Goal: Find specific page/section: Find specific page/section

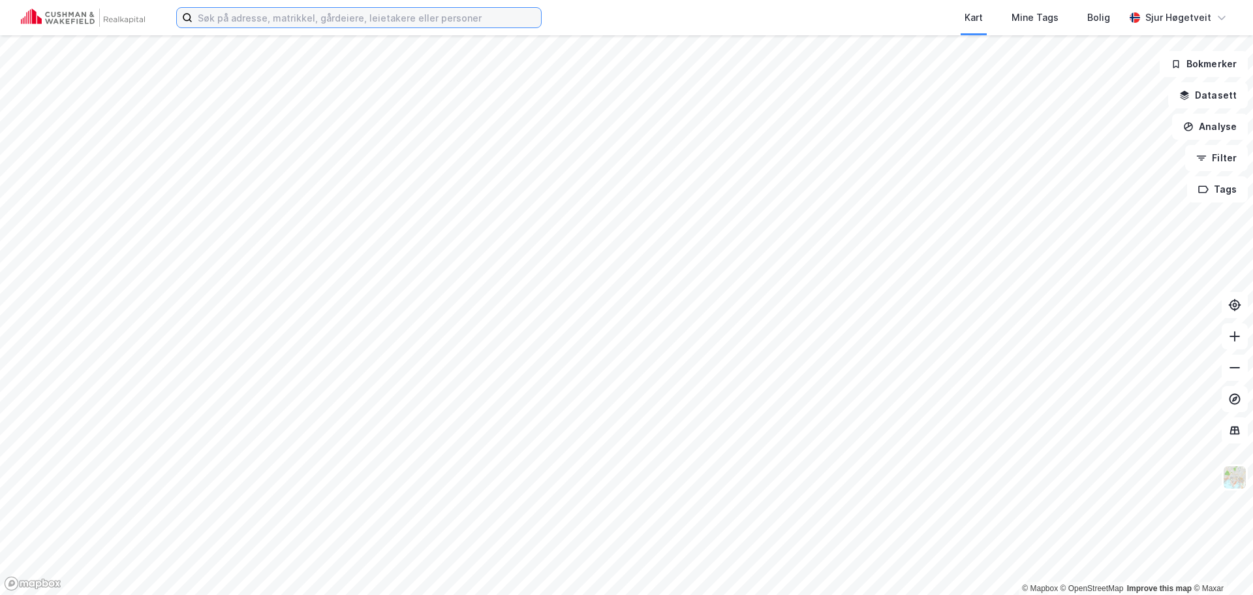
click at [395, 18] on input at bounding box center [367, 18] width 349 height 20
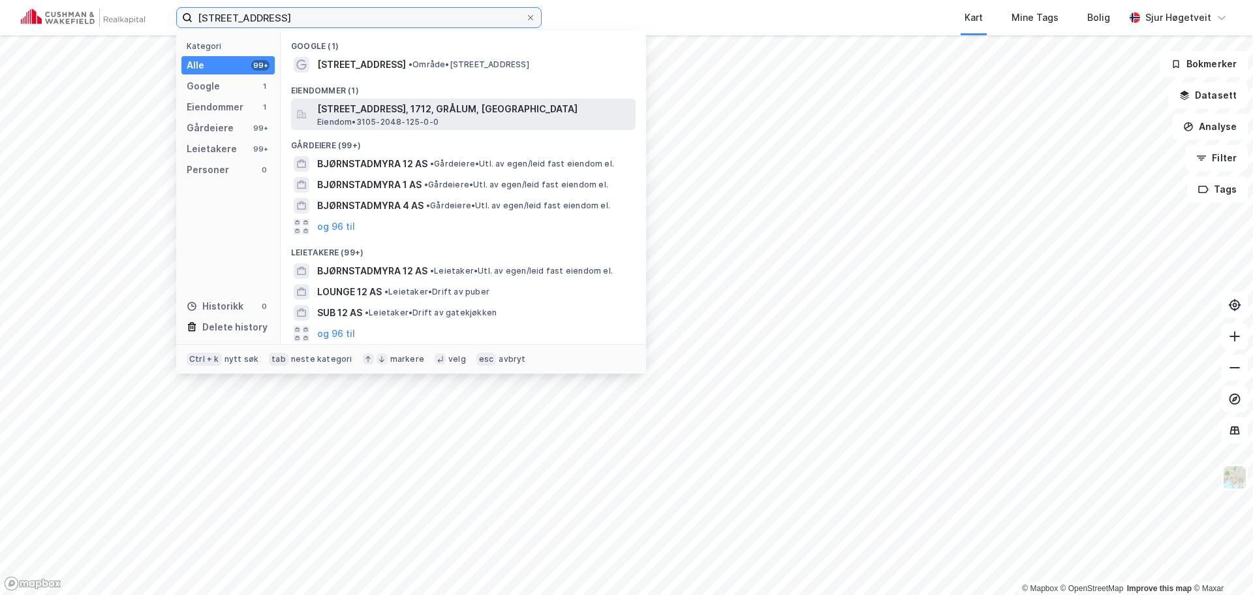
type input "[STREET_ADDRESS]"
click at [433, 104] on span "[STREET_ADDRESS], 1712, GRÅLUM, [GEOGRAPHIC_DATA]" at bounding box center [473, 109] width 313 height 16
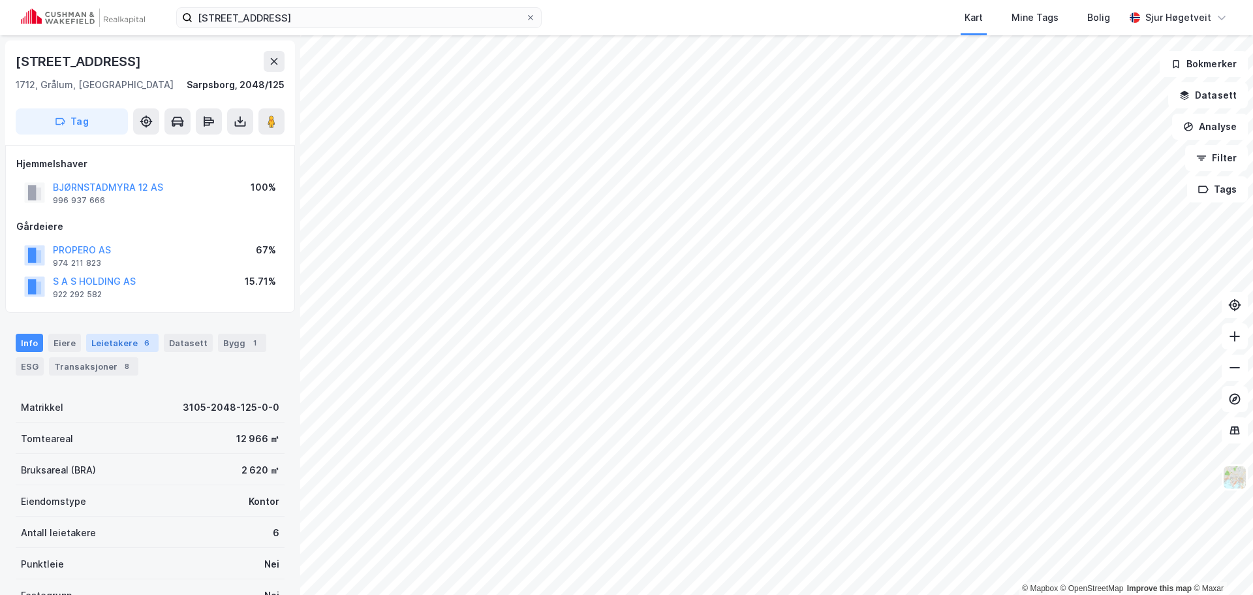
click at [104, 338] on div "Leietakere 6" at bounding box center [122, 343] width 72 height 18
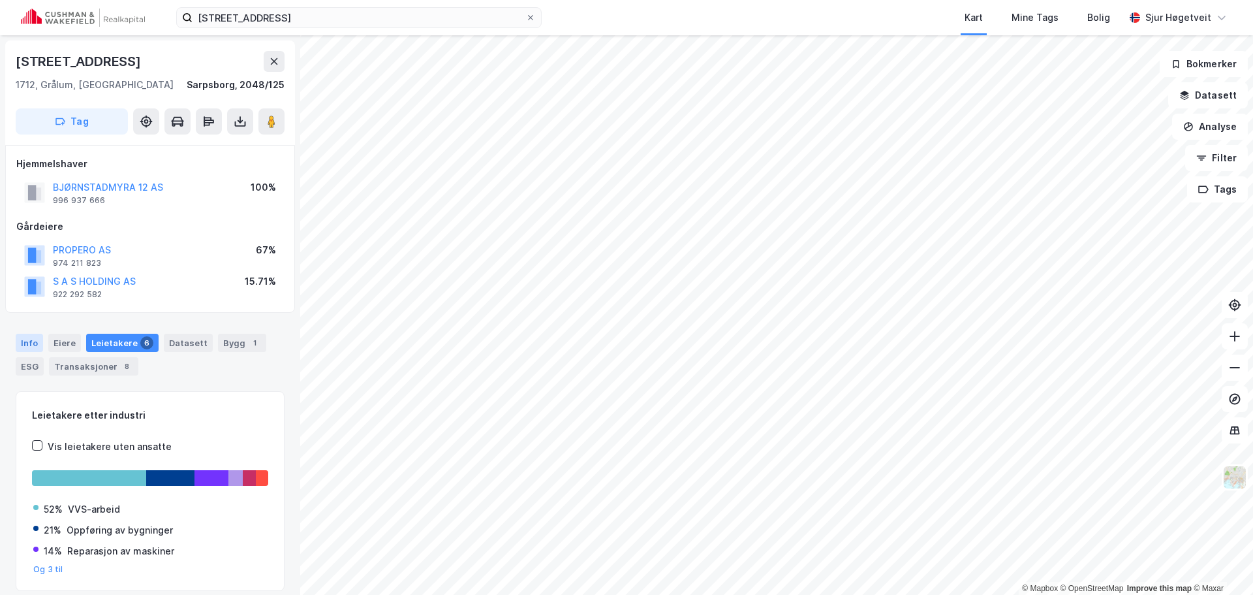
click at [32, 345] on div "Info" at bounding box center [29, 343] width 27 height 18
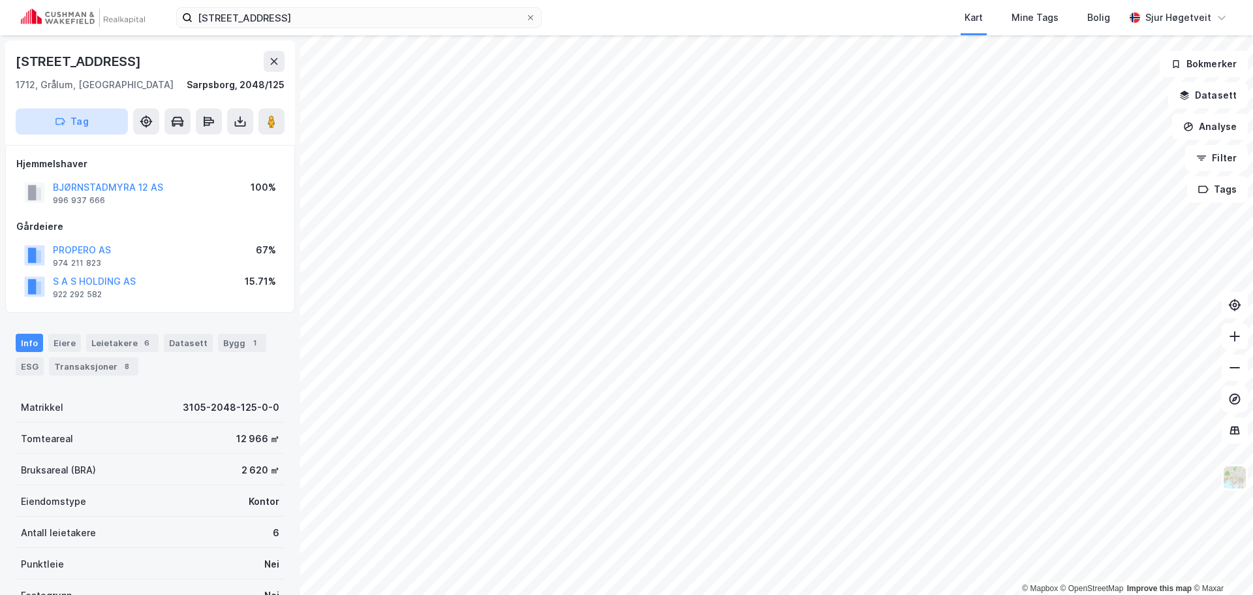
click at [96, 125] on button "Tag" at bounding box center [72, 121] width 112 height 26
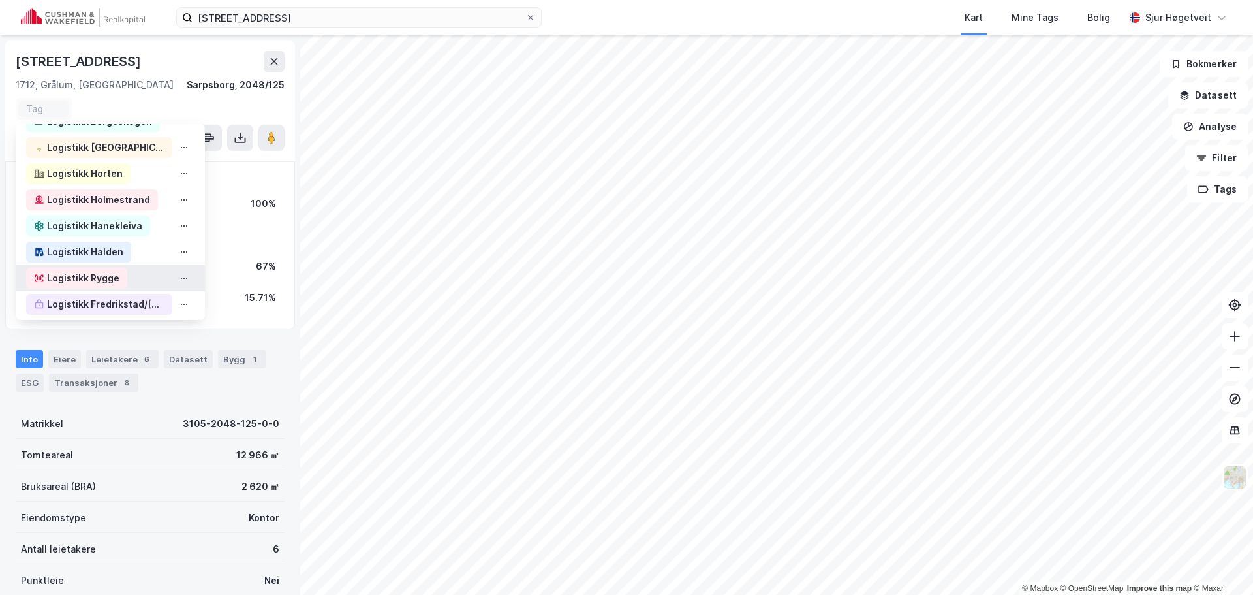
scroll to position [392, 0]
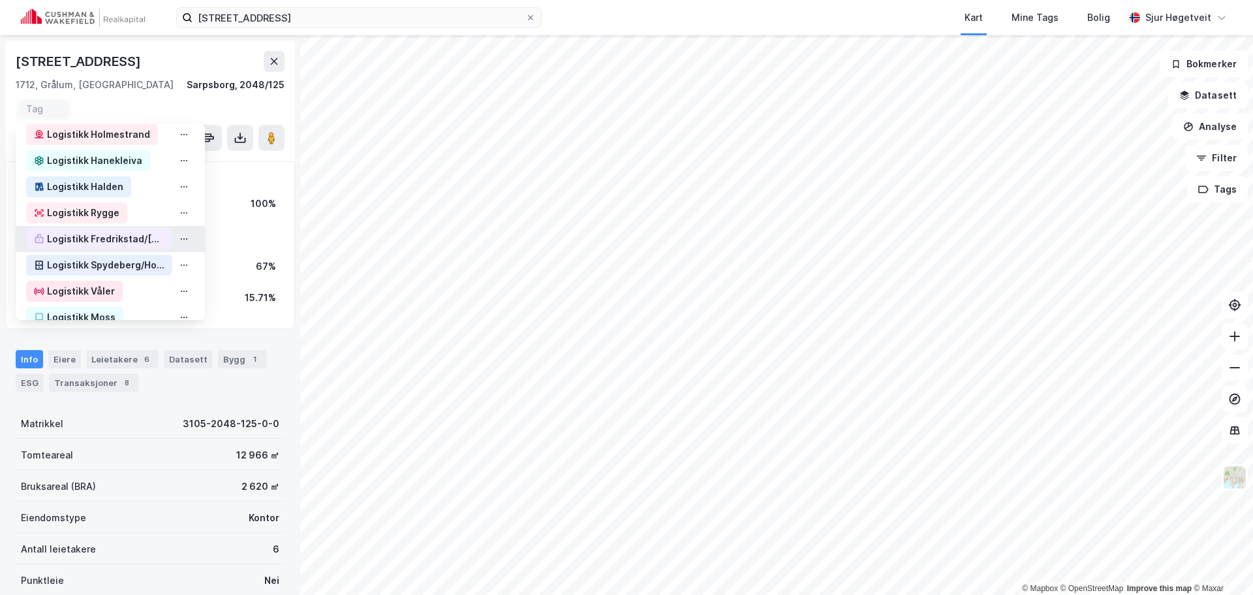
click at [123, 243] on div "Logistikk Fredrikstad/[GEOGRAPHIC_DATA]" at bounding box center [105, 239] width 117 height 16
